Goal: Task Accomplishment & Management: Manage account settings

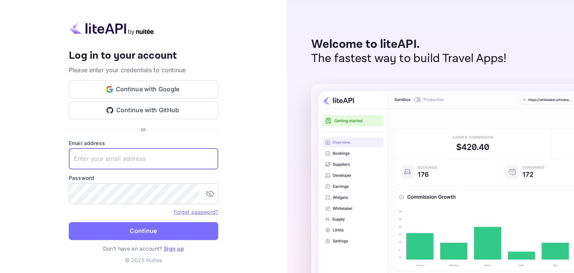
click at [124, 159] on input "text" at bounding box center [144, 158] width 150 height 21
type input "[EMAIL_ADDRESS][DOMAIN_NAME]"
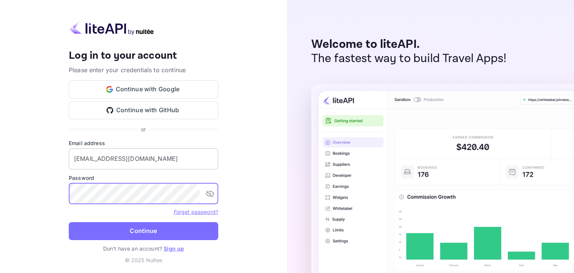
click at [69, 222] on button "Continue" at bounding box center [144, 231] width 150 height 18
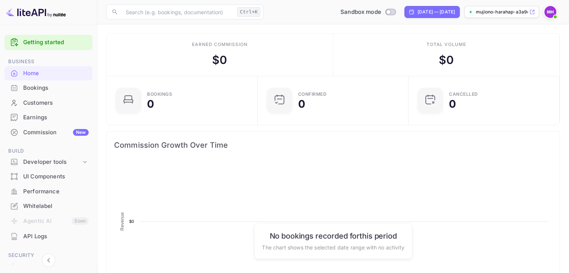
scroll to position [116, 141]
click at [551, 12] on img at bounding box center [550, 12] width 12 height 12
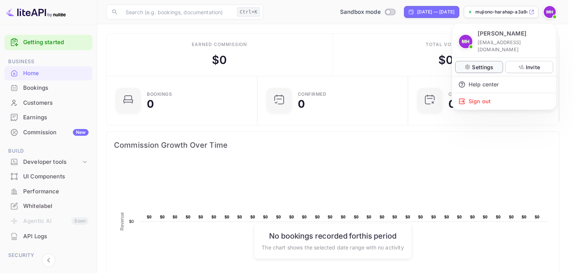
click at [483, 63] on p "Settings" at bounding box center [482, 67] width 21 height 8
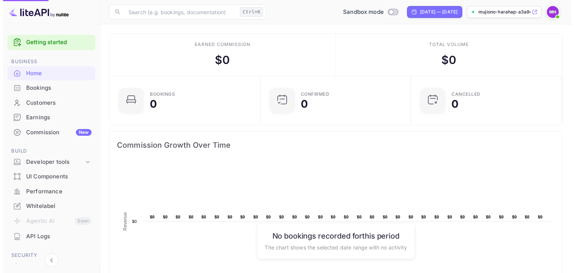
scroll to position [6, 6]
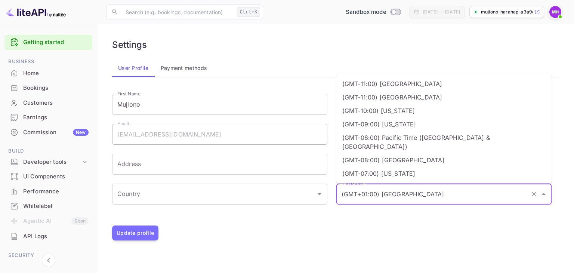
click at [385, 198] on input "(GMT+01:00) [GEOGRAPHIC_DATA]" at bounding box center [434, 194] width 188 height 14
click at [261, 244] on div "Settings User Profile Payment methods First Name Mujiono First Name Last Name […" at bounding box center [335, 139] width 459 height 213
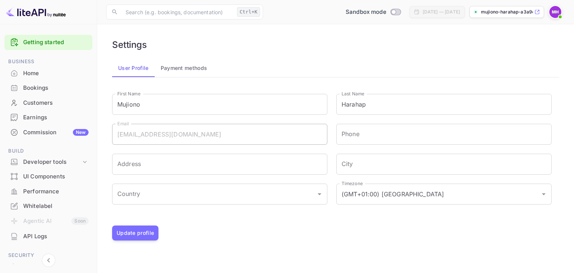
click at [175, 69] on button "Payment methods" at bounding box center [184, 68] width 59 height 18
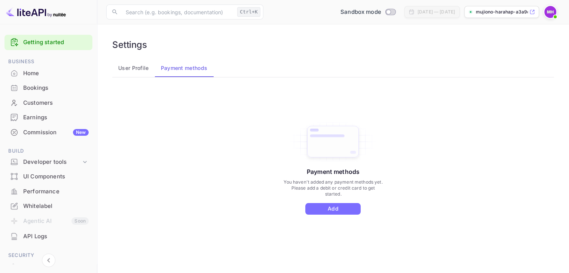
click at [134, 65] on button "User Profile" at bounding box center [133, 68] width 43 height 18
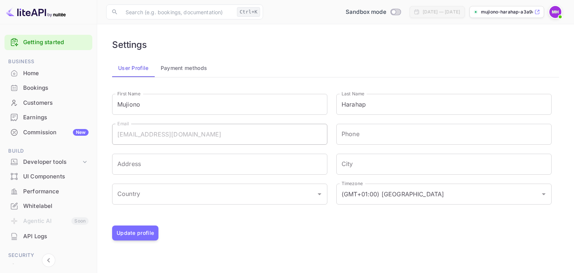
click at [537, 12] on icon at bounding box center [538, 11] width 6 height 5
